Goal: Information Seeking & Learning: Learn about a topic

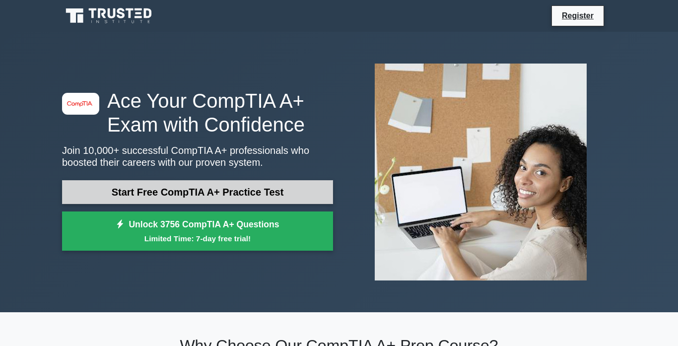
click at [189, 191] on link "Start Free CompTIA A+ Practice Test" at bounding box center [197, 192] width 271 height 24
